Goal: Information Seeking & Learning: Learn about a topic

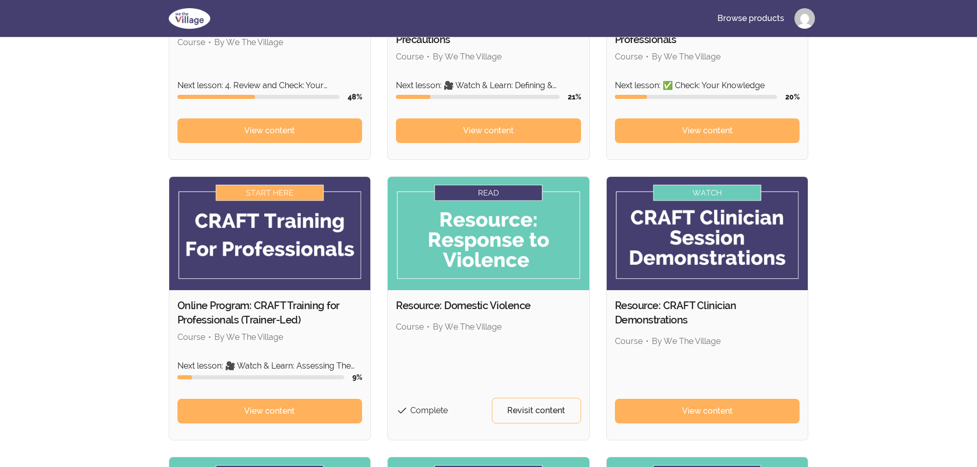
scroll to position [256, 0]
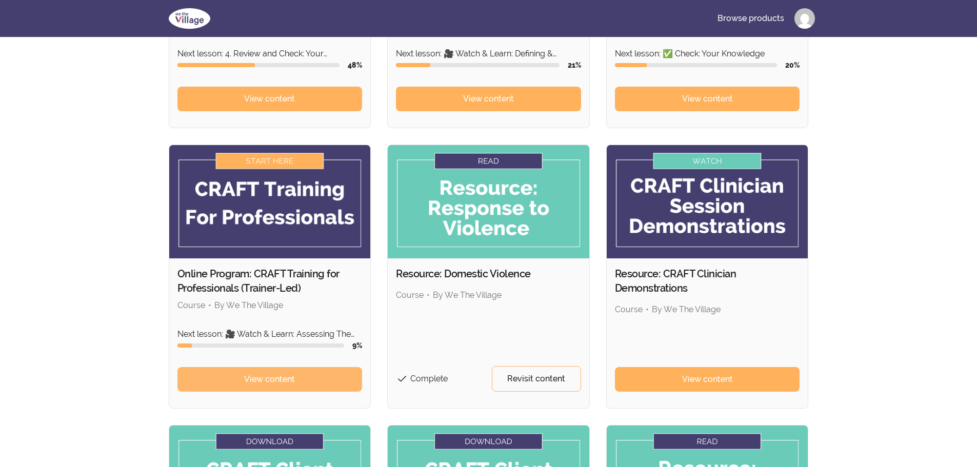
click at [236, 386] on link "View content" at bounding box center [269, 379] width 185 height 25
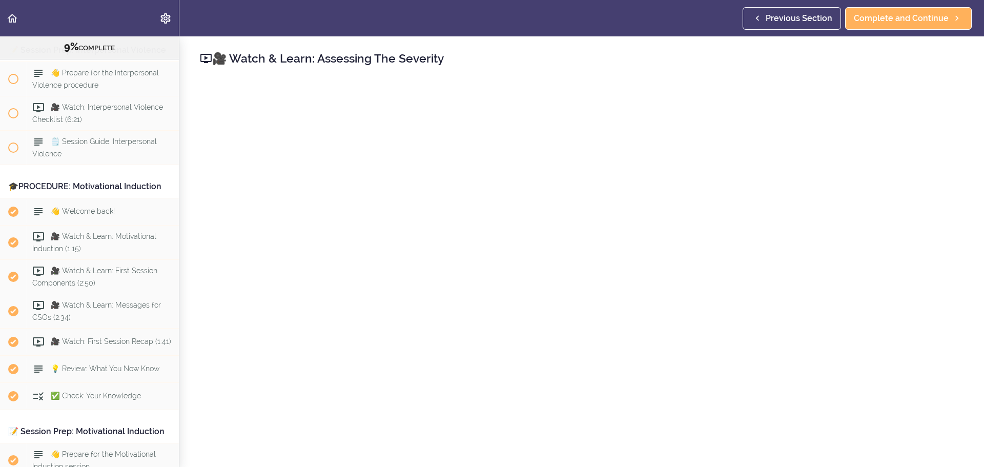
scroll to position [1575, 0]
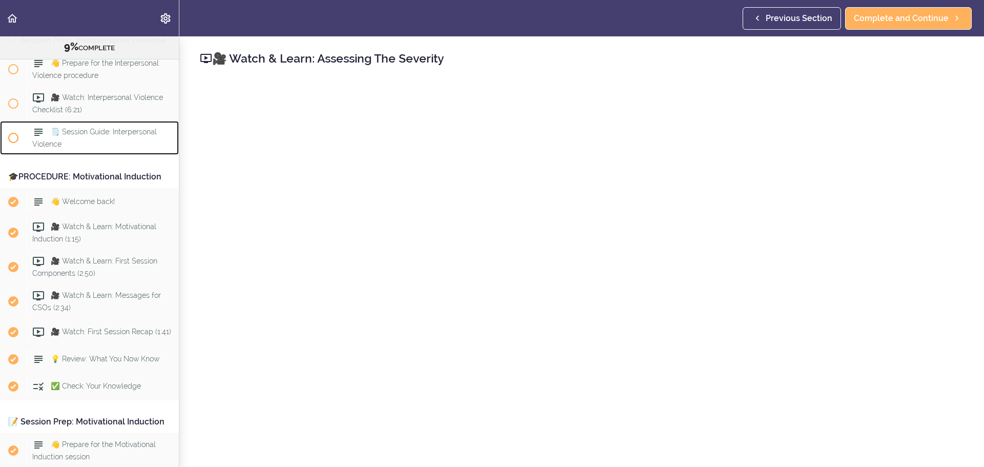
click at [127, 148] on span "🗒️ Session Guide: Interpersonal Violence" at bounding box center [94, 138] width 125 height 20
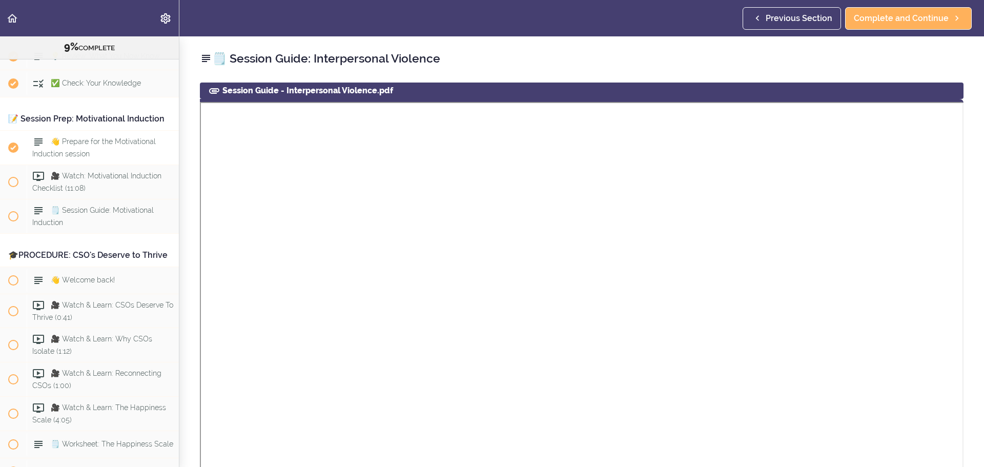
scroll to position [1910, 0]
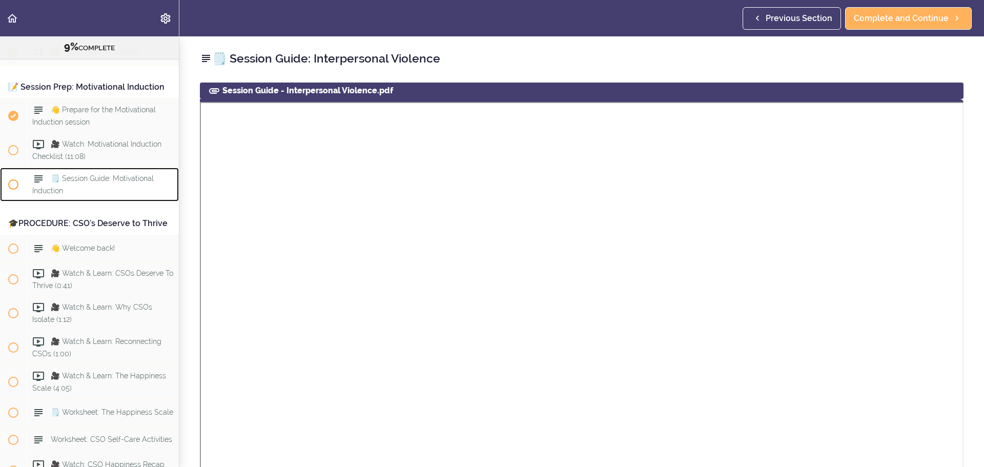
click at [109, 194] on span "🗒️ Session Guide: Motivational Induction" at bounding box center [92, 184] width 121 height 20
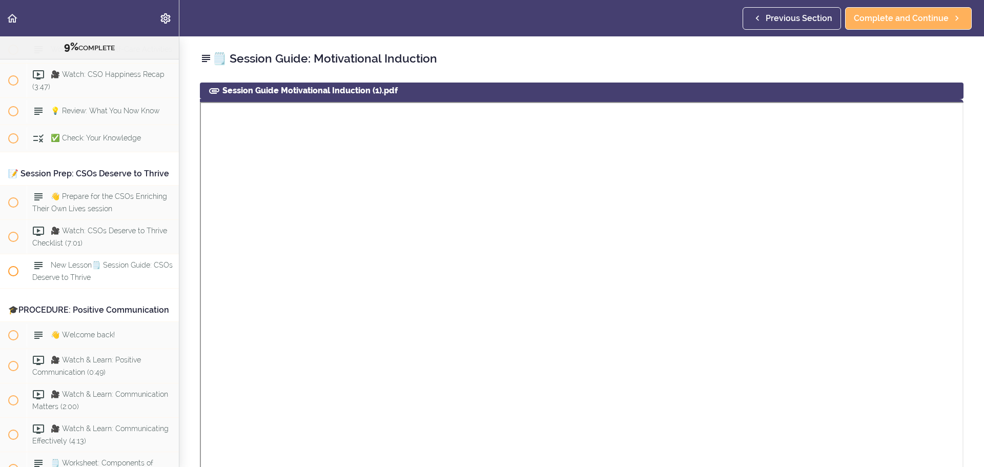
scroll to position [2247, 0]
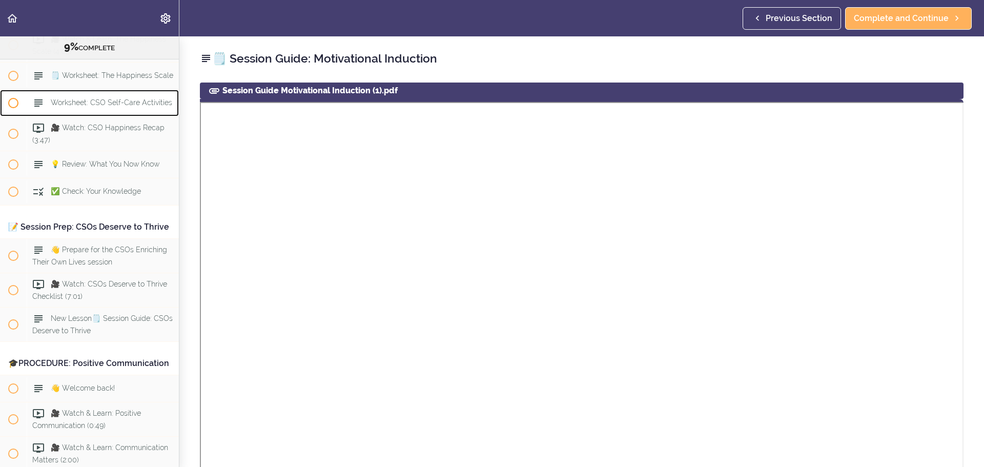
click at [112, 107] on span "Worksheet: CSO Self-Care Activities" at bounding box center [111, 103] width 121 height 8
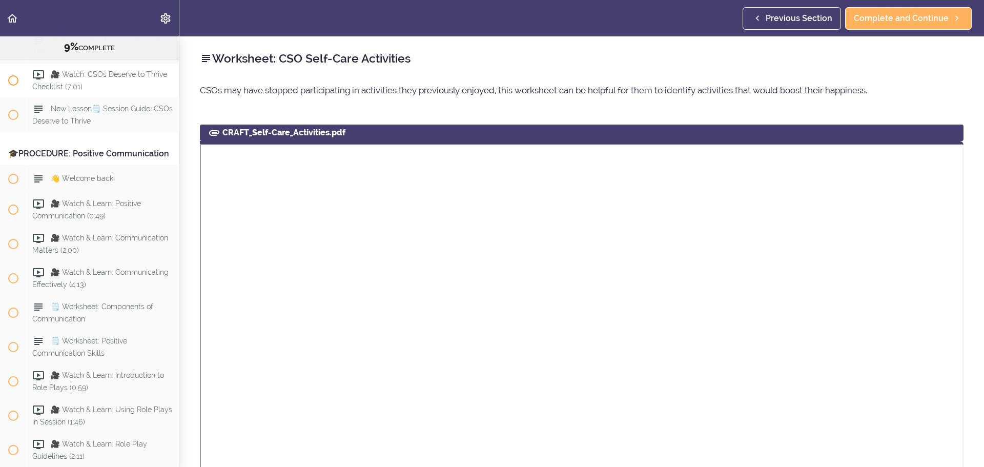
scroll to position [2475, 0]
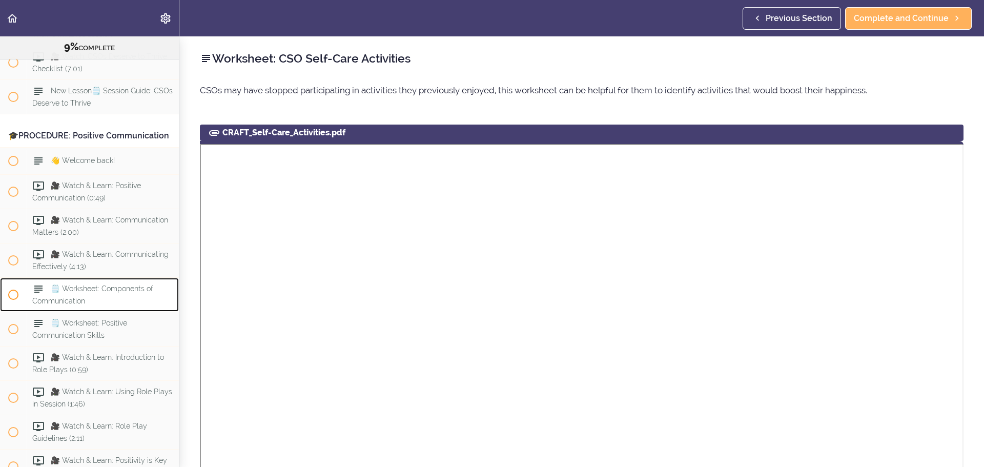
click at [95, 305] on span "🗒️ Worksheet: Components of Communication" at bounding box center [92, 295] width 121 height 20
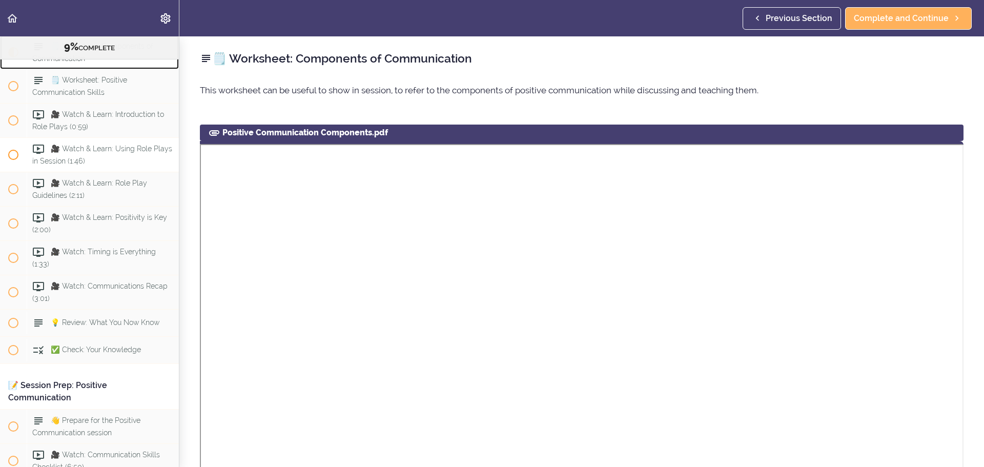
scroll to position [2717, 0]
click at [100, 104] on div "🗒️ Worksheet: Positive Communication Skills" at bounding box center [103, 87] width 152 height 34
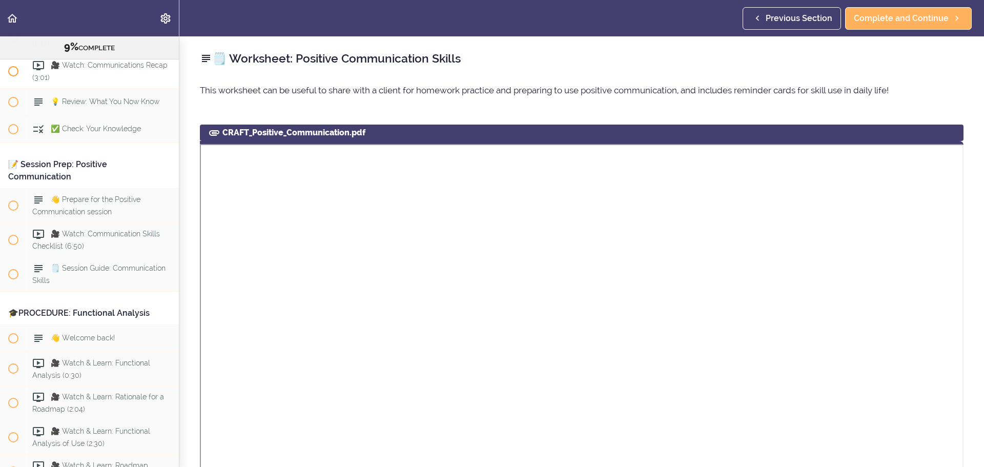
scroll to position [2956, 0]
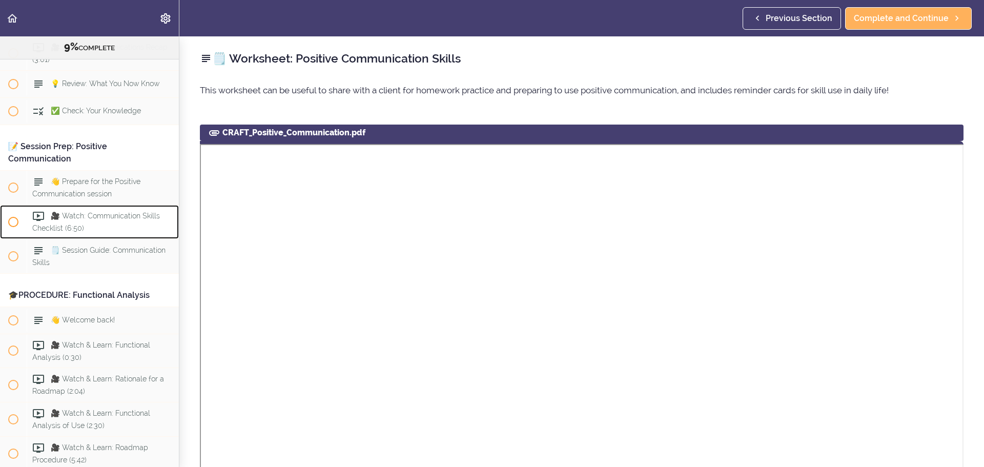
click at [95, 239] on div "🎥 Watch: Communication Skills Checklist (6:50)" at bounding box center [103, 222] width 152 height 34
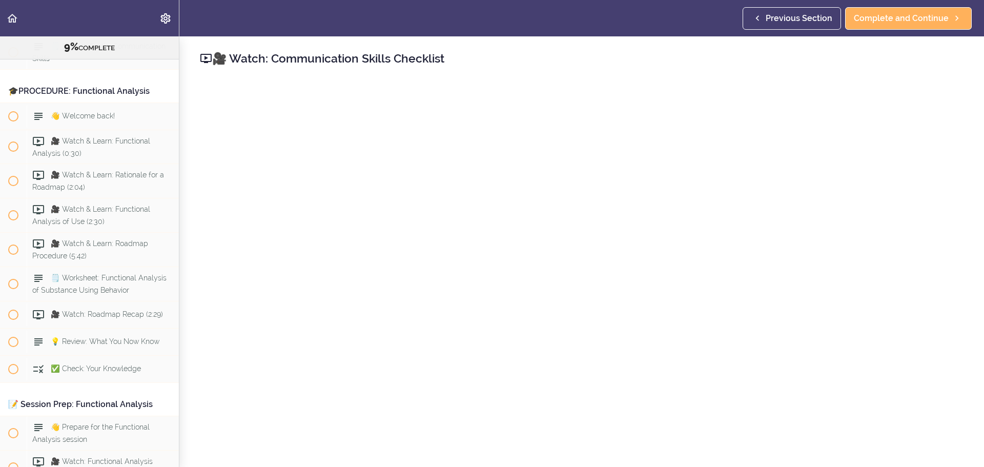
scroll to position [3177, 0]
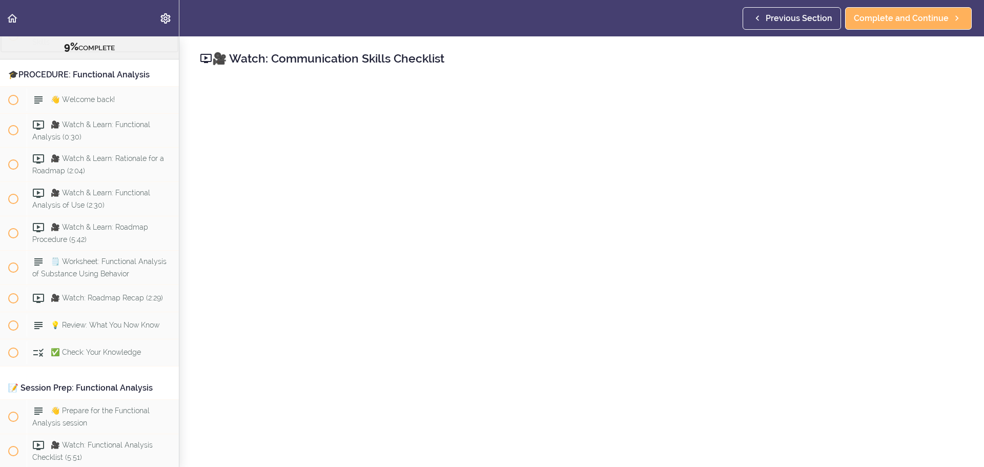
click at [117, 46] on span "🗒️ Session Guide: Communication Skills" at bounding box center [98, 36] width 133 height 20
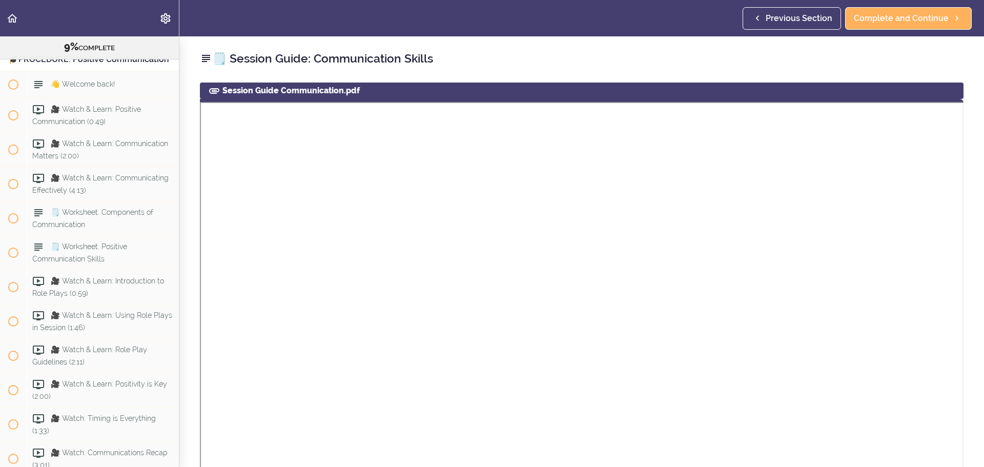
scroll to position [2524, 0]
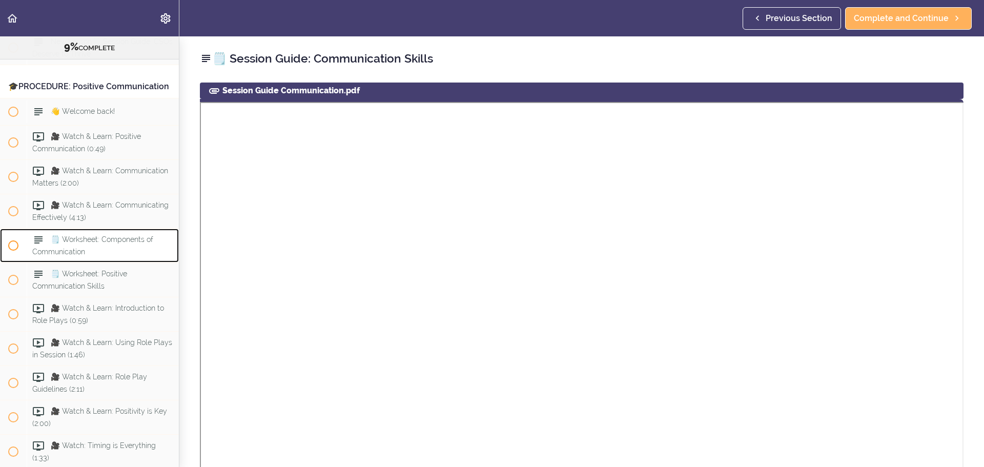
click at [121, 255] on span "🗒️ Worksheet: Components of Communication" at bounding box center [92, 245] width 121 height 20
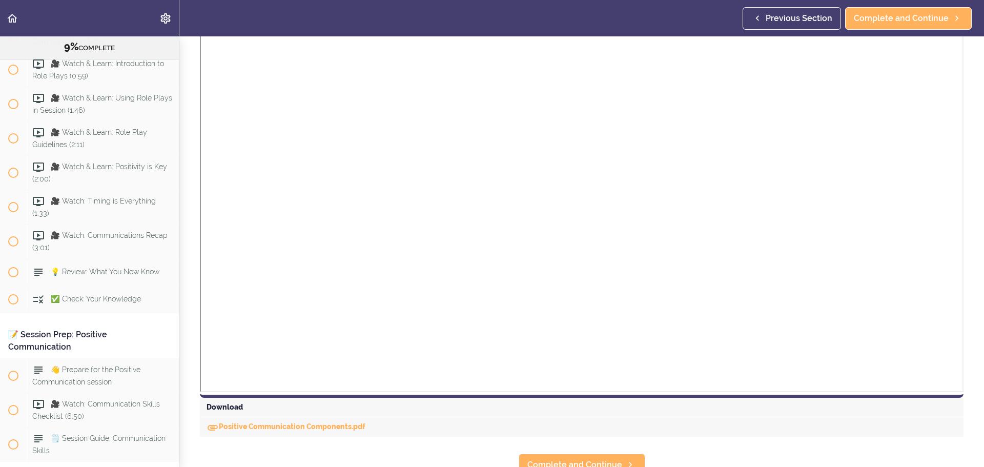
scroll to position [359, 0]
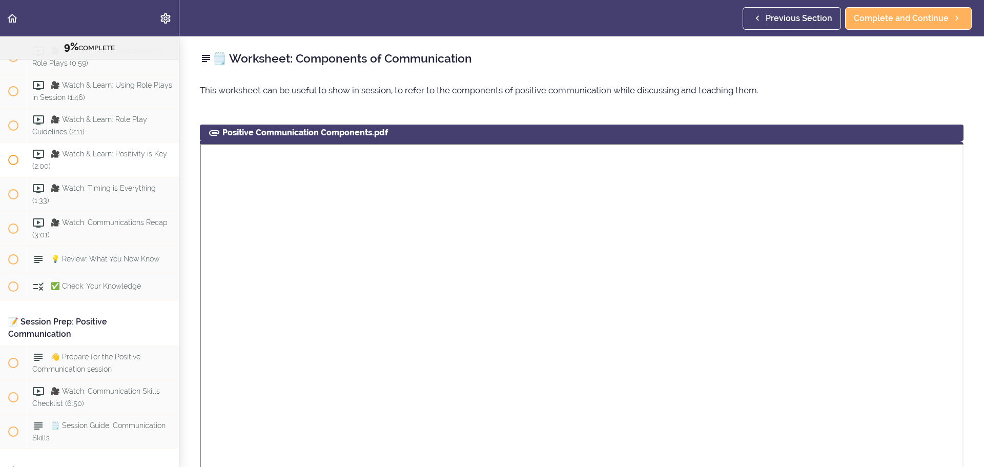
scroll to position [2730, 0]
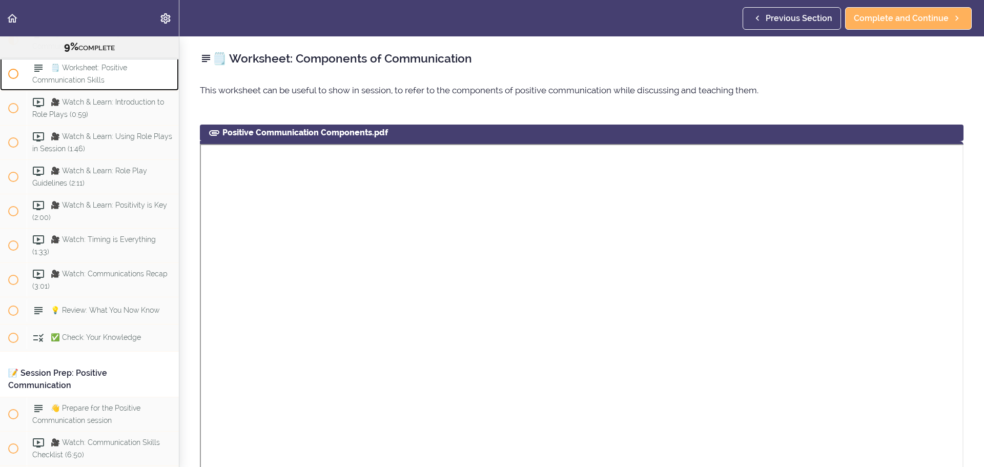
click at [115, 91] on div "🗒️ Worksheet: Positive Communication Skills" at bounding box center [103, 74] width 152 height 34
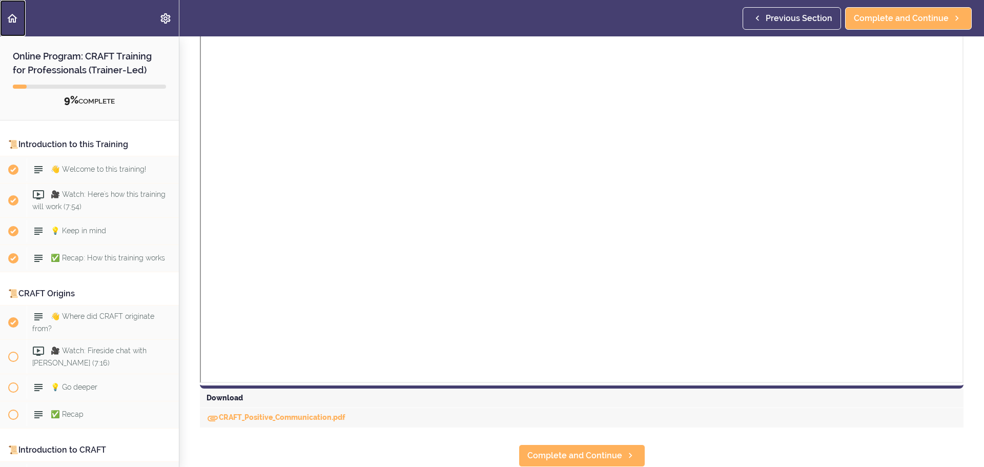
click at [12, 17] on icon "Back to course curriculum" at bounding box center [12, 18] width 12 height 12
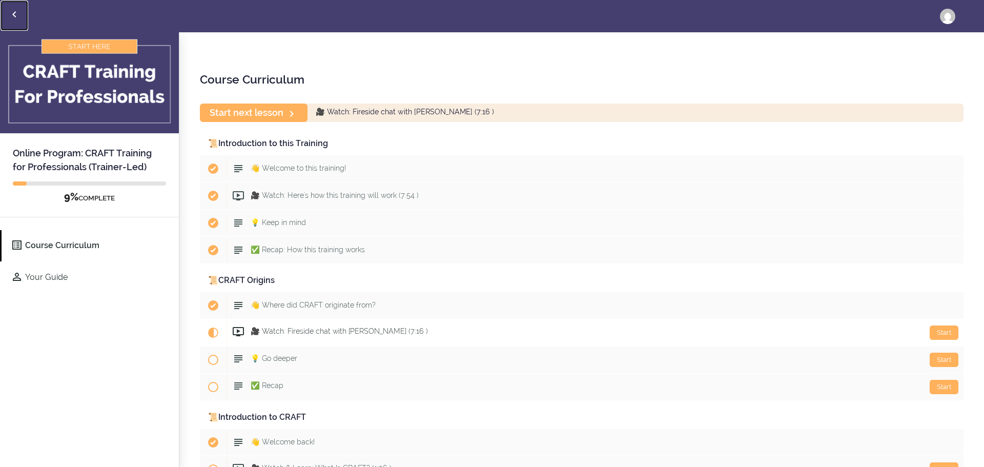
click at [20, 15] on icon "Back to courses" at bounding box center [14, 14] width 12 height 12
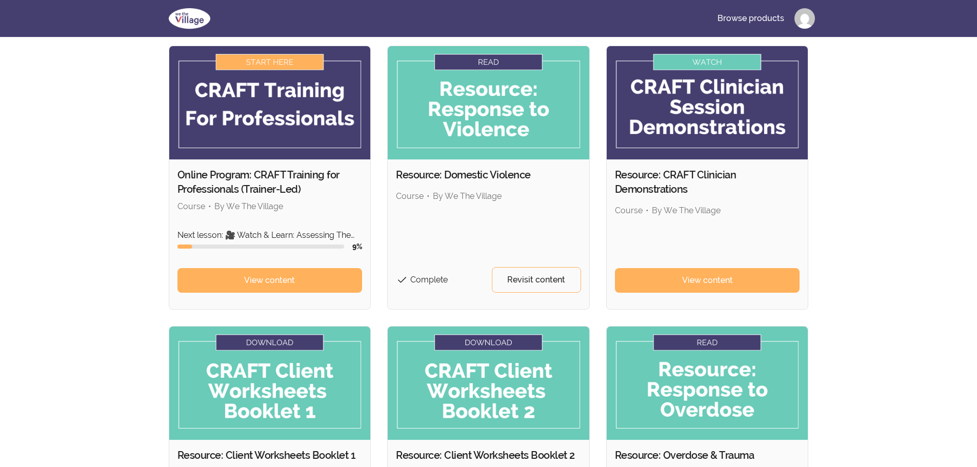
scroll to position [308, 0]
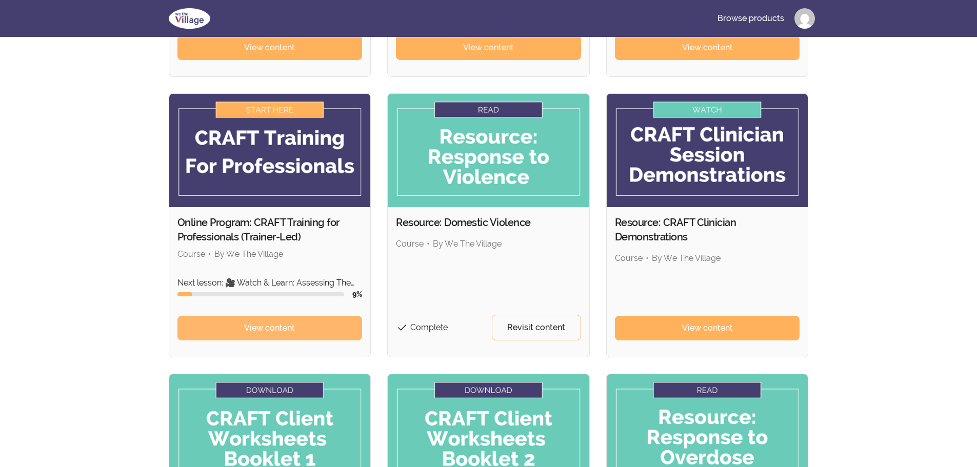
click at [271, 325] on span "View content" at bounding box center [269, 328] width 51 height 12
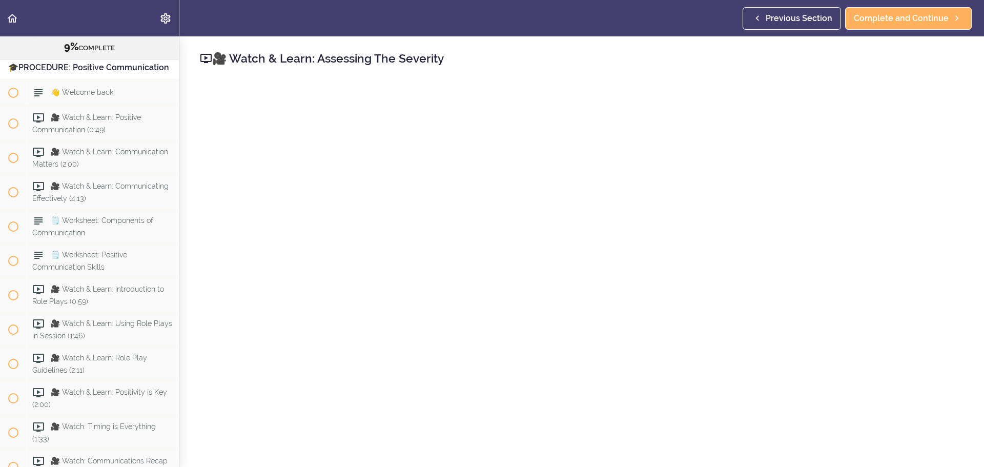
scroll to position [2554, 0]
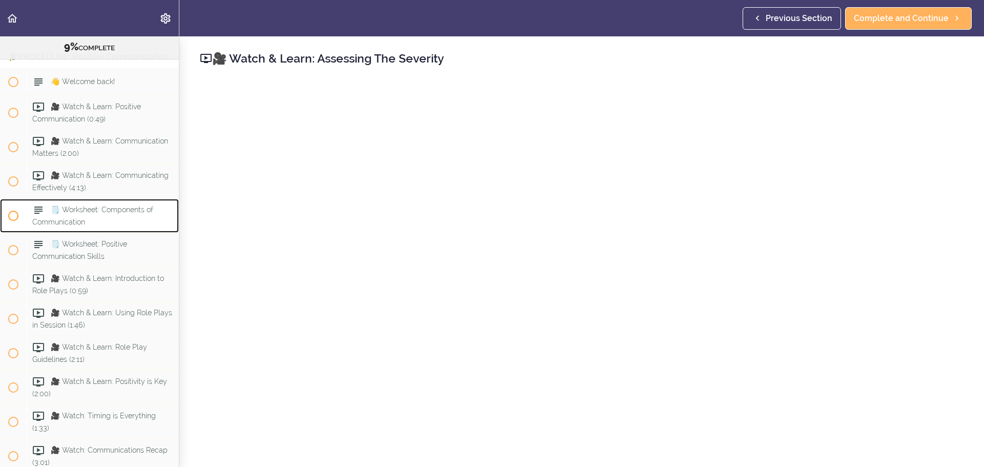
click at [134, 226] on span "🗒️ Worksheet: Components of Communication" at bounding box center [92, 216] width 121 height 20
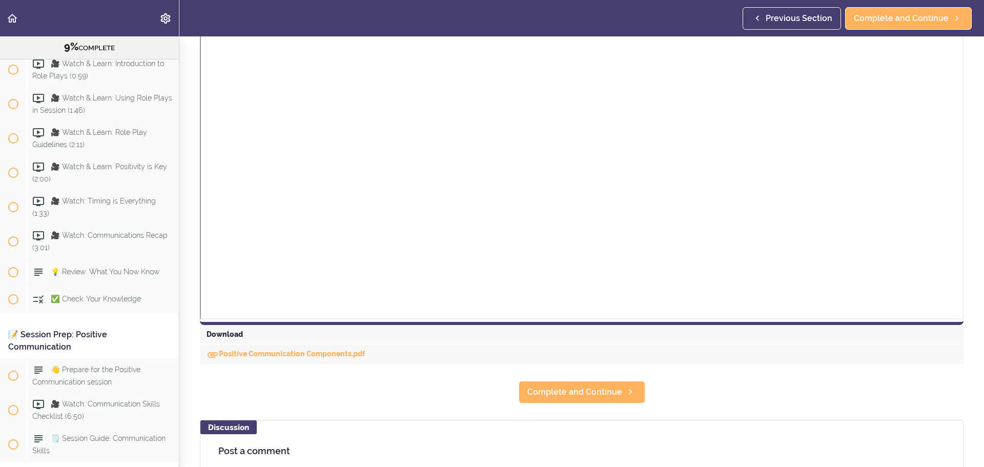
scroll to position [359, 0]
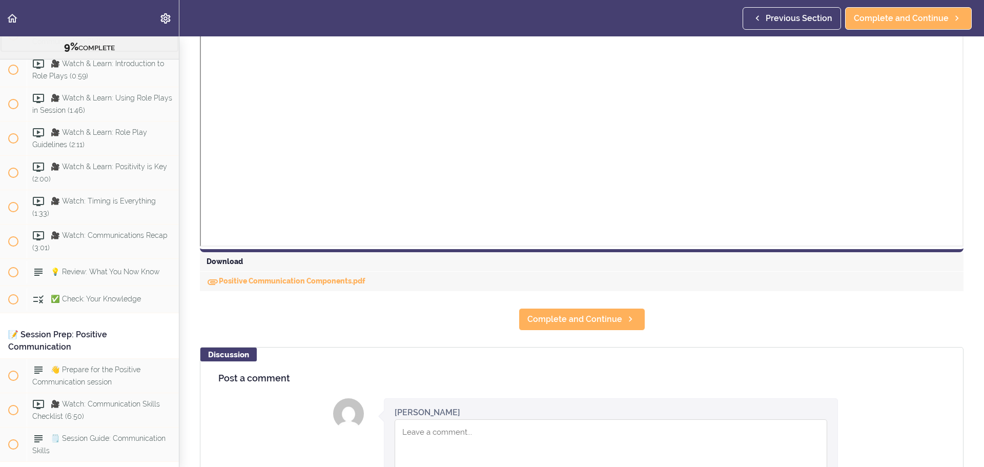
click at [95, 45] on span "🗒️ Worksheet: Positive Communication Skills" at bounding box center [79, 35] width 95 height 20
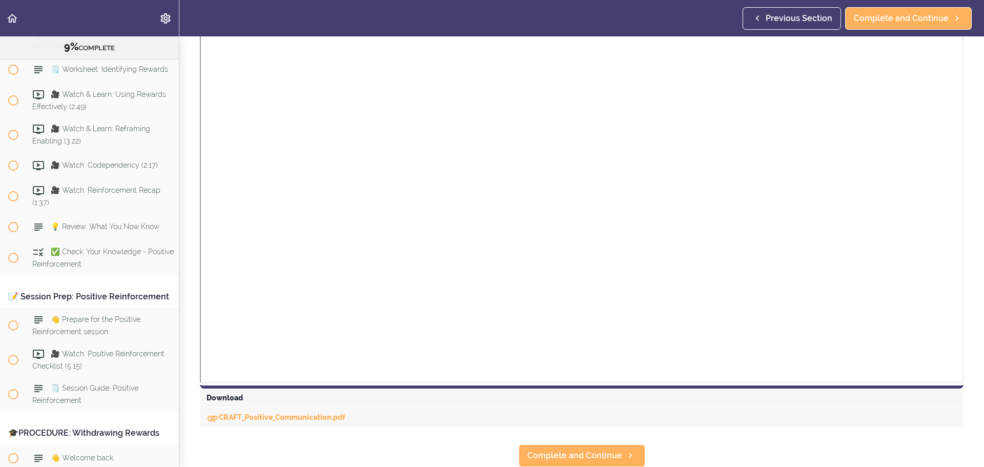
scroll to position [3777, 0]
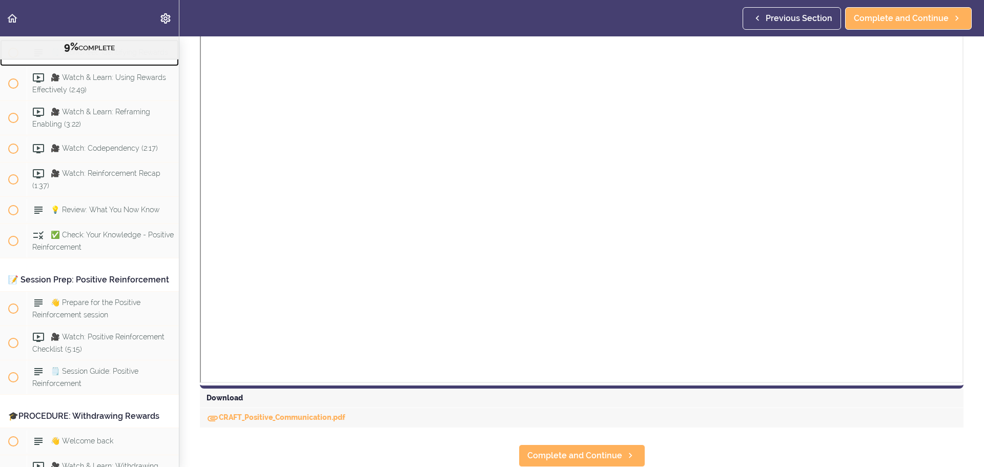
click at [139, 64] on div "🗒️ Worksheet: Identifying Rewards" at bounding box center [103, 52] width 152 height 23
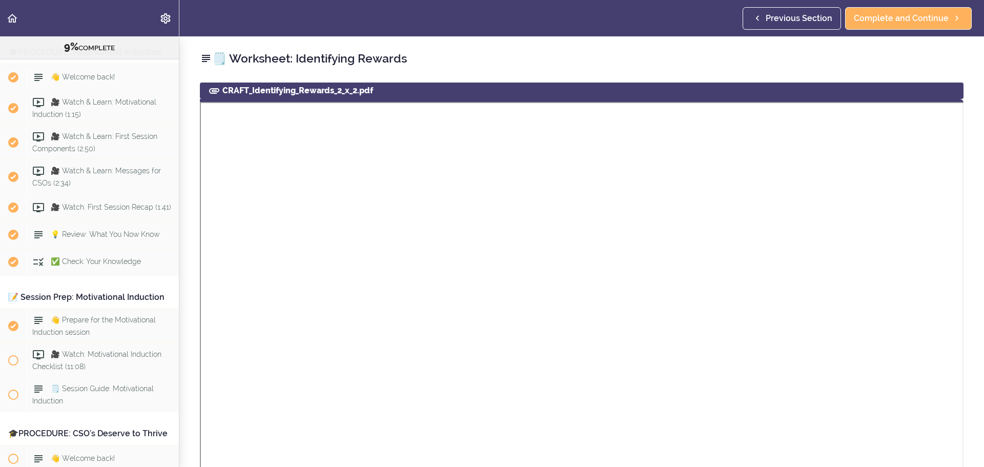
scroll to position [821, 0]
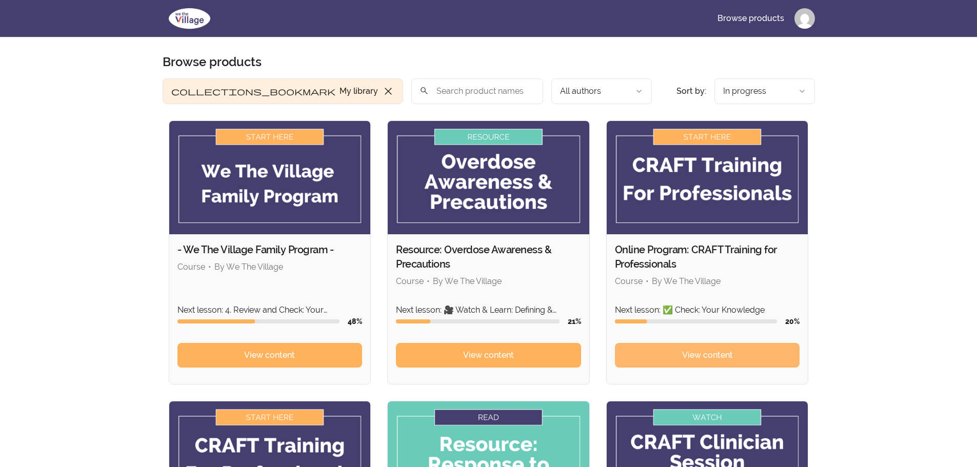
click at [690, 358] on span "View content" at bounding box center [707, 355] width 51 height 12
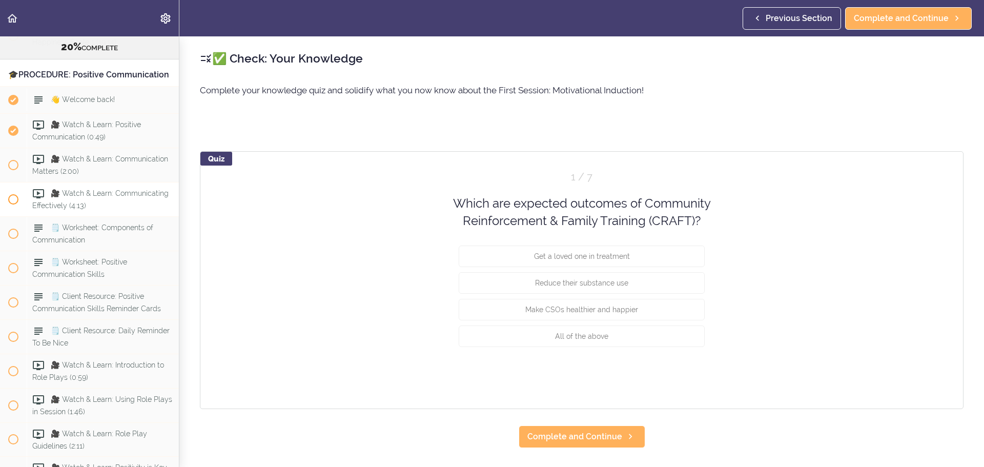
scroll to position [2814, 0]
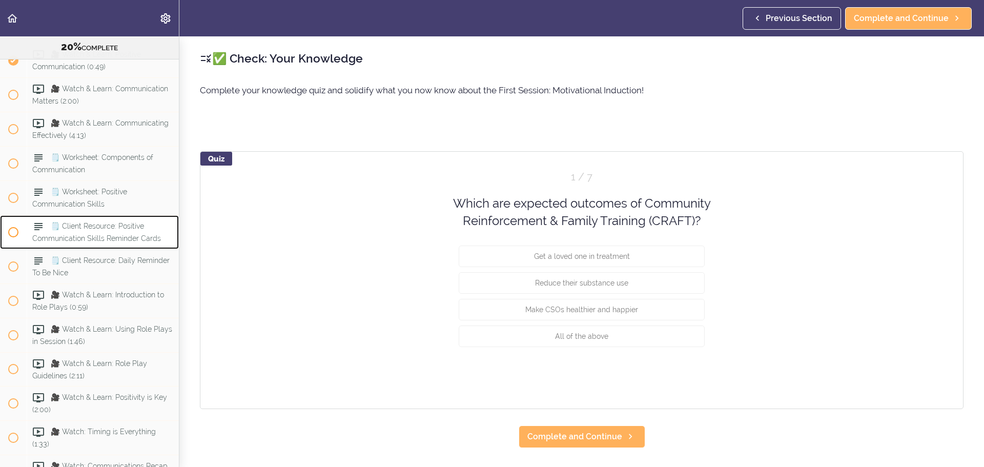
click at [125, 242] on span "🗒️ Client Resource: Positive Communication Skills Reminder Cards" at bounding box center [96, 232] width 129 height 20
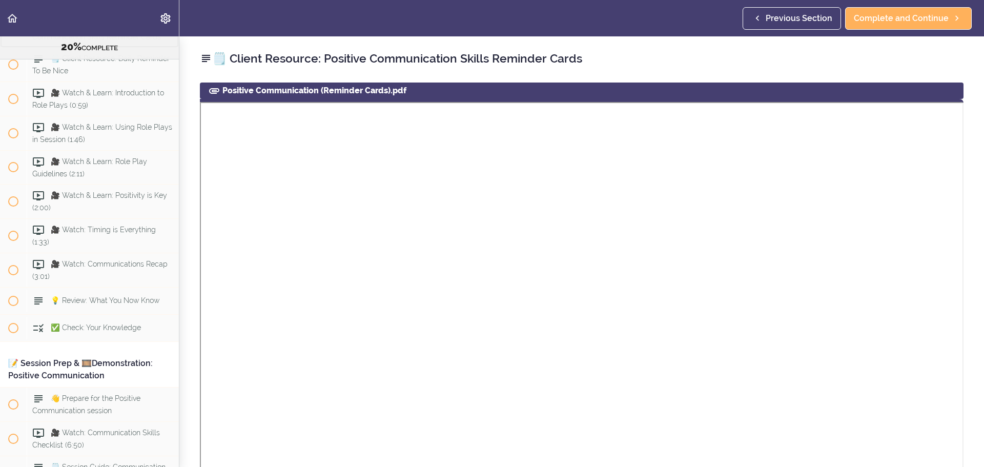
scroll to position [3021, 0]
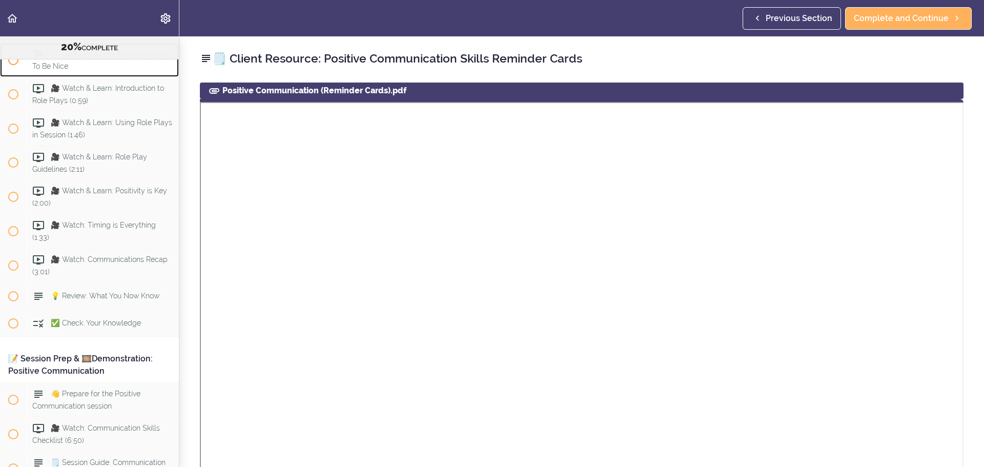
click at [107, 70] on span "🗒️ Client Resource: Daily Reminder To Be Nice" at bounding box center [100, 60] width 137 height 20
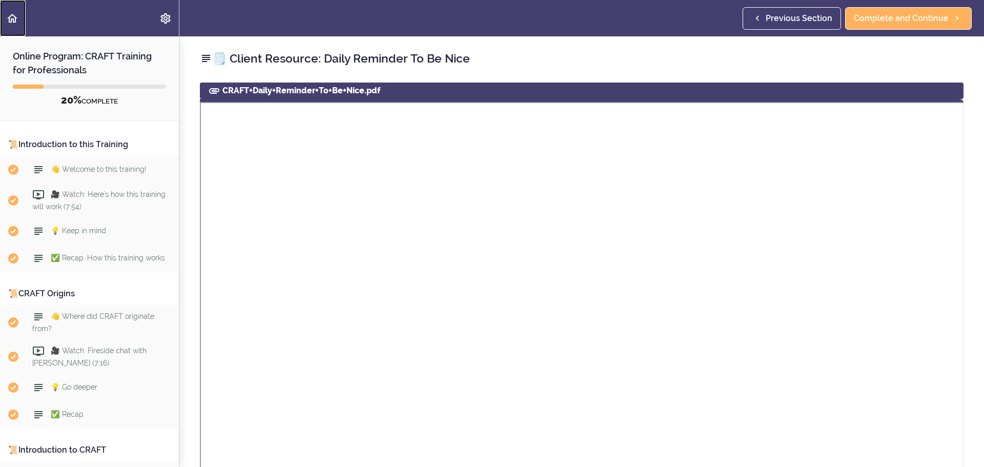
click at [7, 6] on link "Back to course curriculum" at bounding box center [13, 18] width 26 height 36
click at [11, 19] on use "Back to course curriculum" at bounding box center [12, 18] width 10 height 9
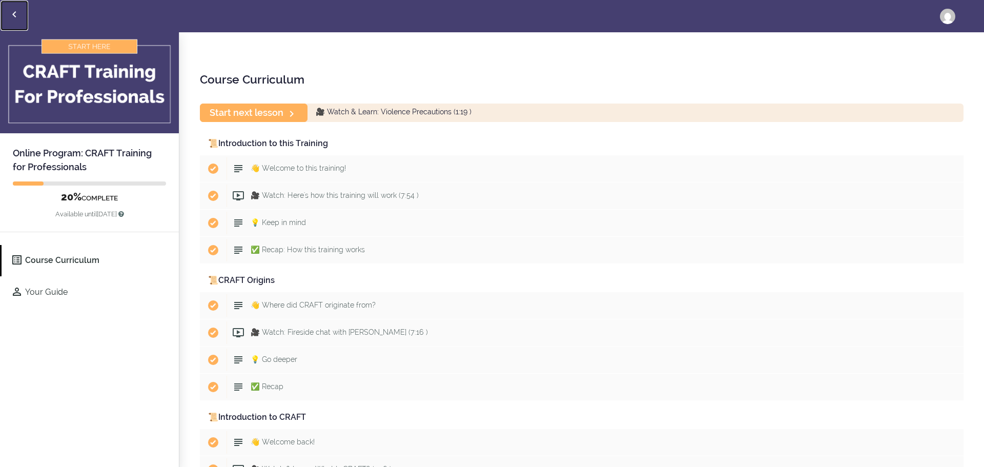
click at [18, 14] on icon "Back to courses" at bounding box center [14, 14] width 12 height 12
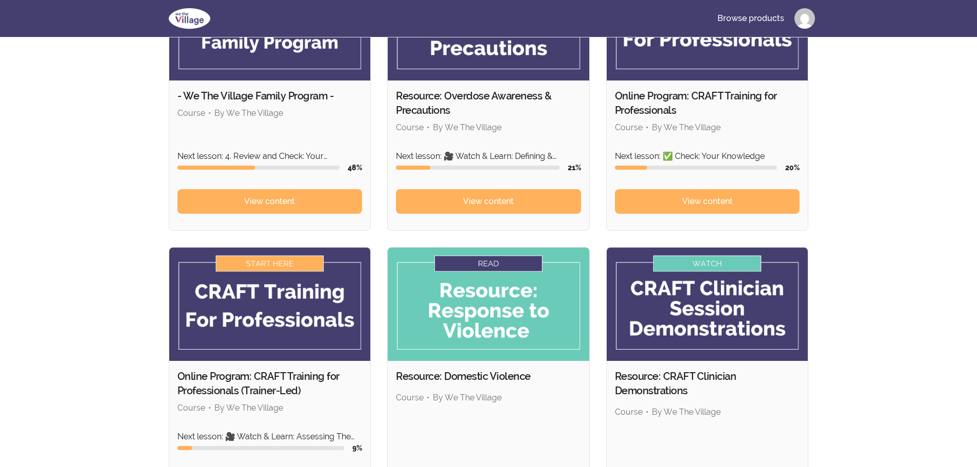
scroll to position [308, 0]
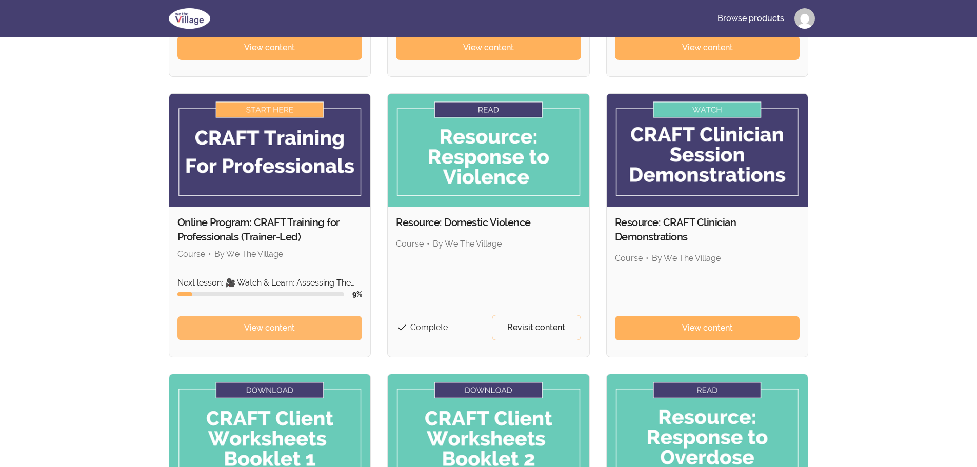
click at [260, 320] on link "View content" at bounding box center [269, 328] width 185 height 25
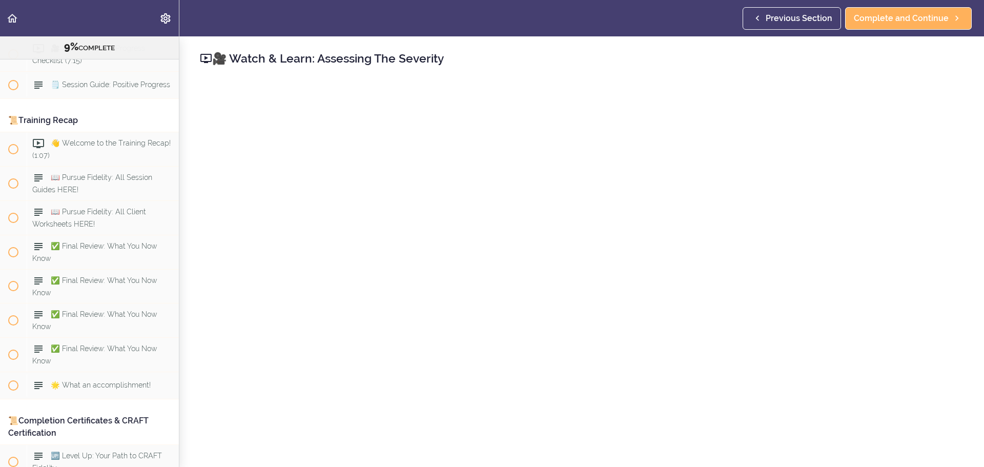
scroll to position [6522, 0]
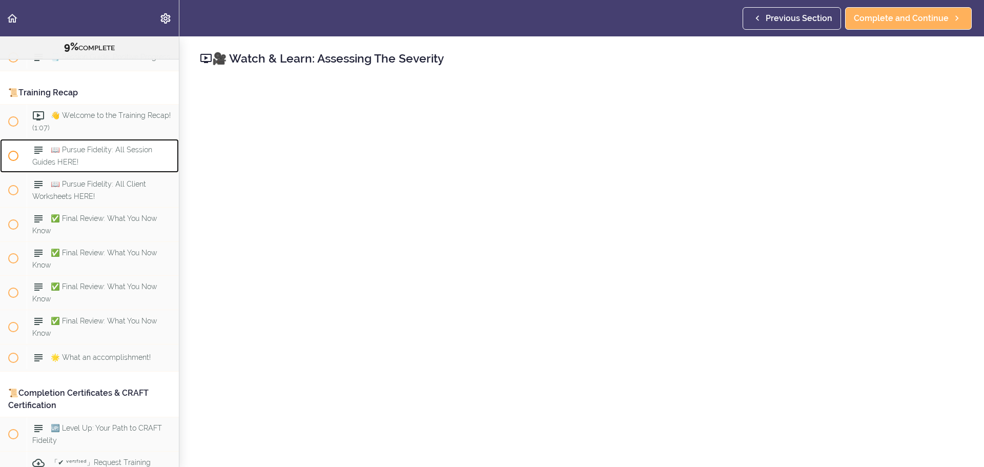
drag, startPoint x: 100, startPoint y: 303, endPoint x: 105, endPoint y: 295, distance: 9.4
click at [100, 173] on div "📖 Pursue Fidelity: All Session Guides HERE!" at bounding box center [103, 156] width 152 height 34
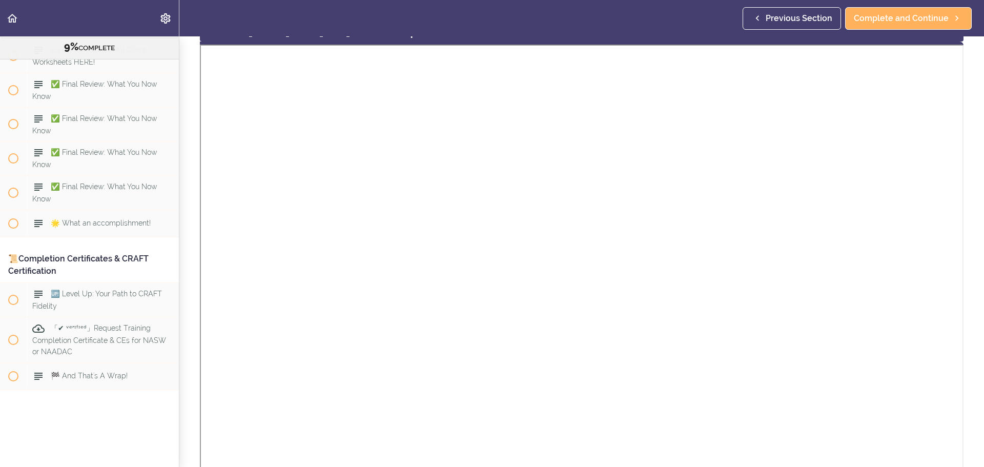
scroll to position [308, 0]
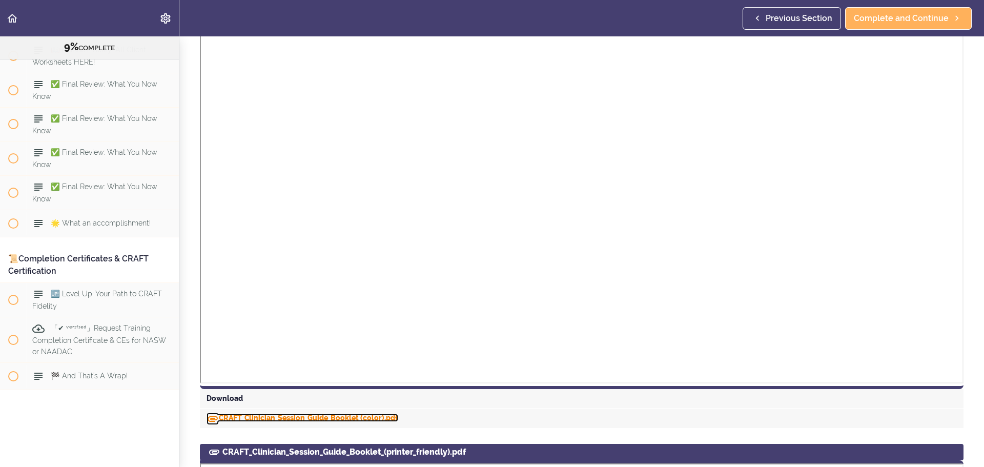
click at [322, 419] on link "CRAFT_Clinician_Session_Guide_Booklet (color).pdf" at bounding box center [303, 418] width 192 height 8
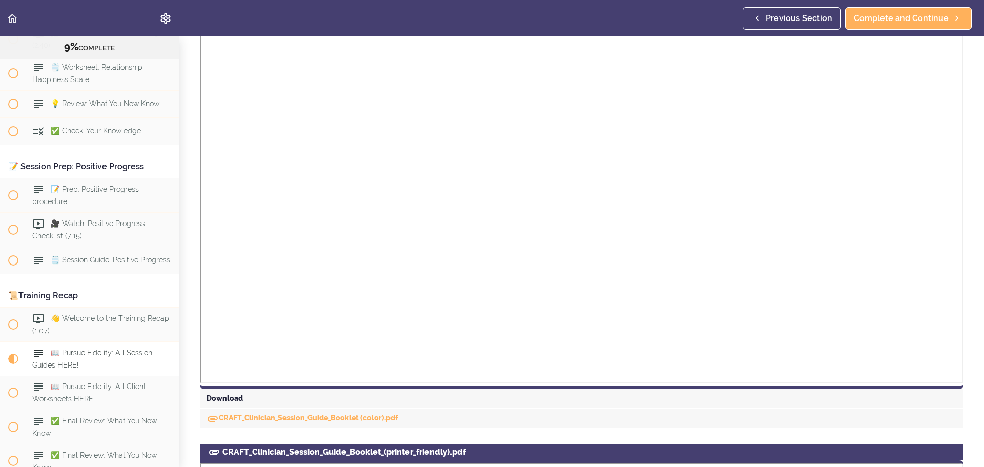
scroll to position [6371, 0]
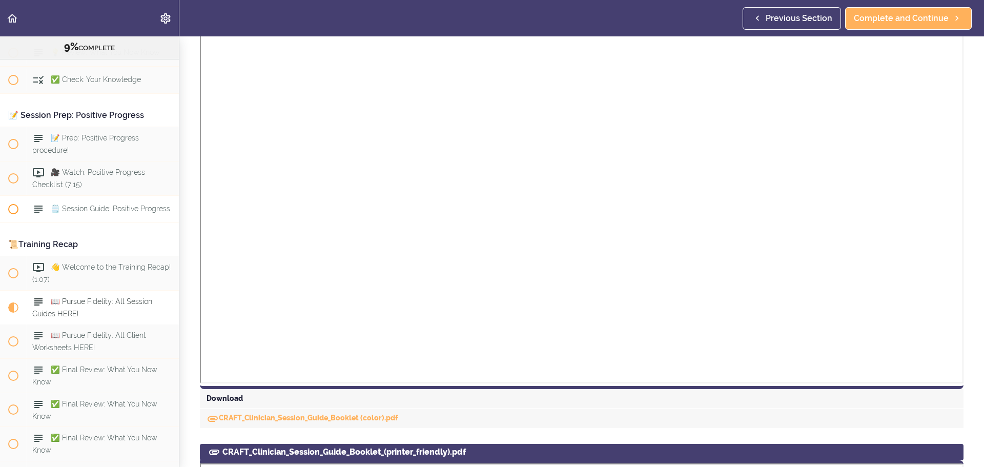
click at [117, 220] on div "🗒️ Session Guide: Positive Progress" at bounding box center [103, 209] width 152 height 23
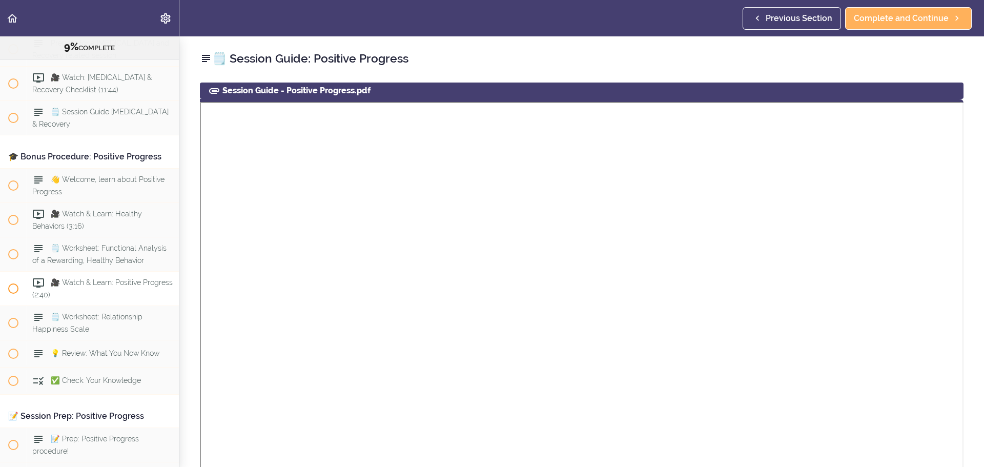
scroll to position [6064, 0]
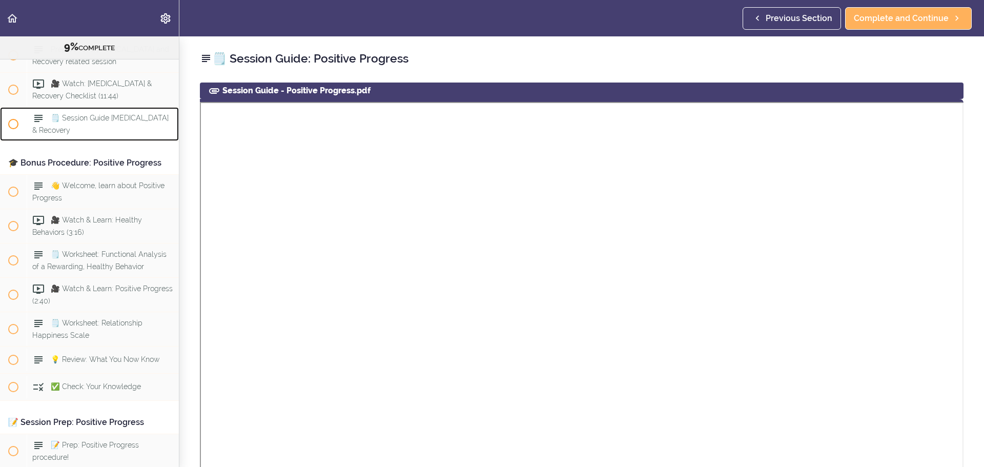
click at [97, 141] on div "🗒️ Session Guide [MEDICAL_DATA] & Recovery" at bounding box center [103, 124] width 152 height 34
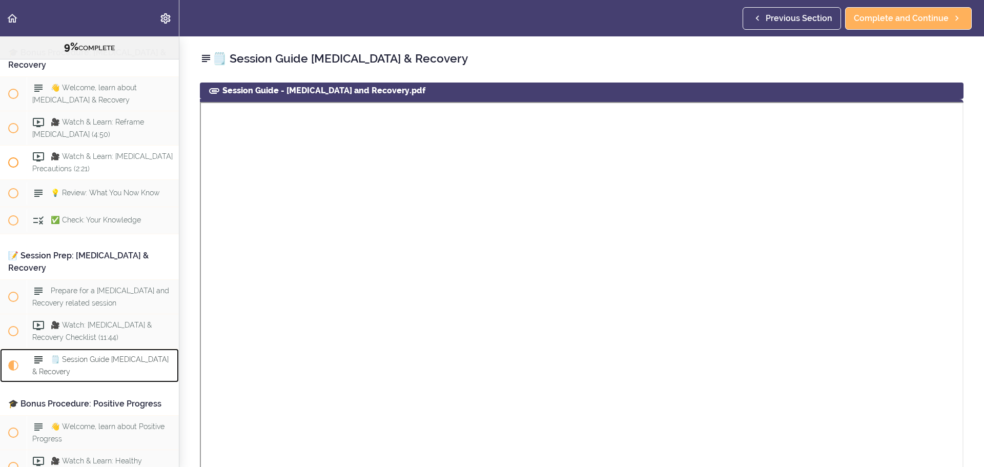
scroll to position [5771, 0]
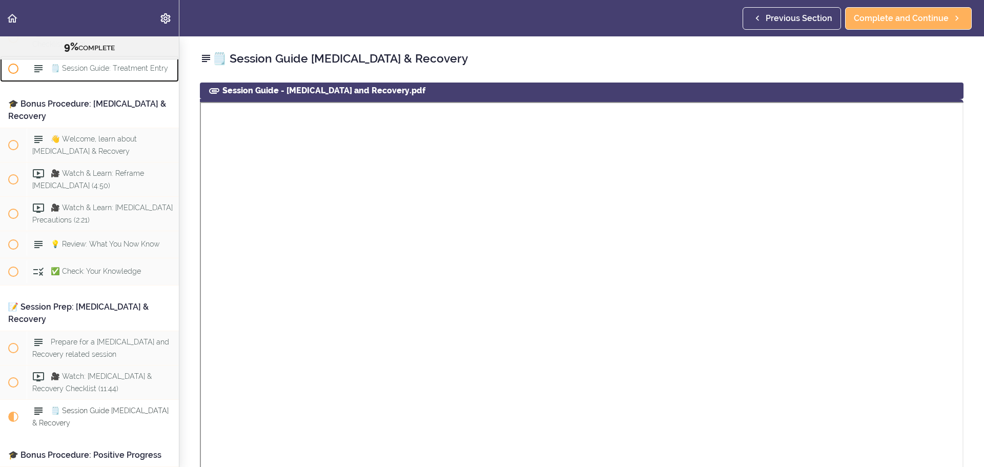
click at [108, 80] on div "🗒️ Session Guide: Treatment Entry" at bounding box center [103, 68] width 152 height 23
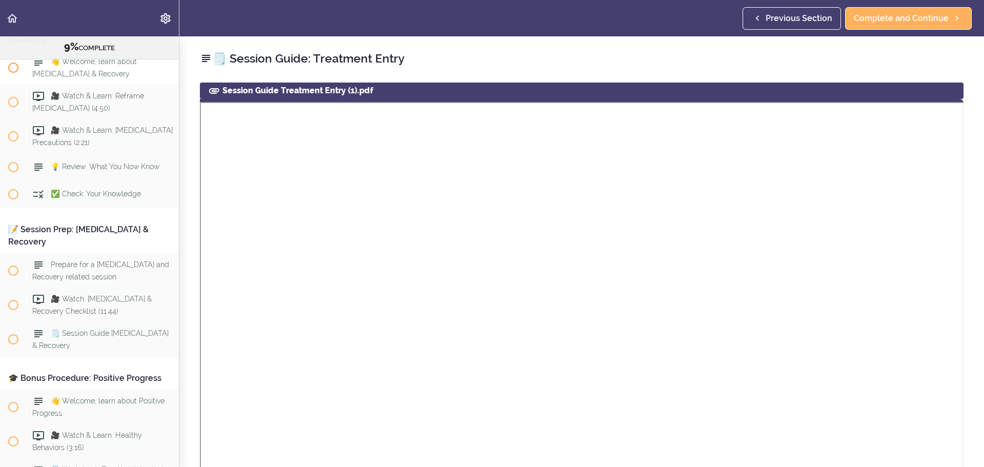
scroll to position [5842, 0]
